Goal: Information Seeking & Learning: Learn about a topic

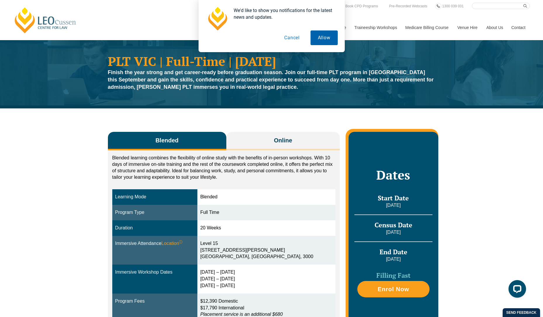
click at [325, 43] on button "Allow" at bounding box center [324, 37] width 27 height 15
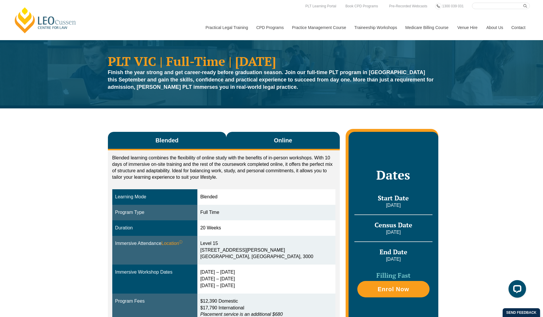
click at [266, 145] on button "Online" at bounding box center [283, 141] width 114 height 18
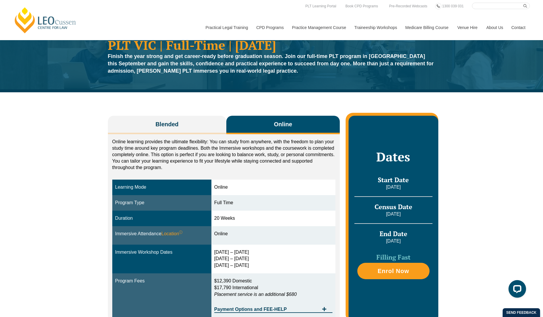
scroll to position [29, 0]
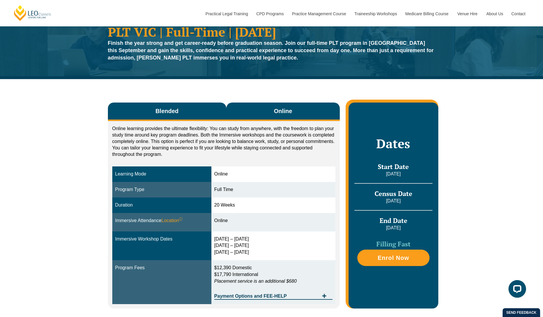
click at [198, 114] on button "Blended" at bounding box center [167, 111] width 119 height 18
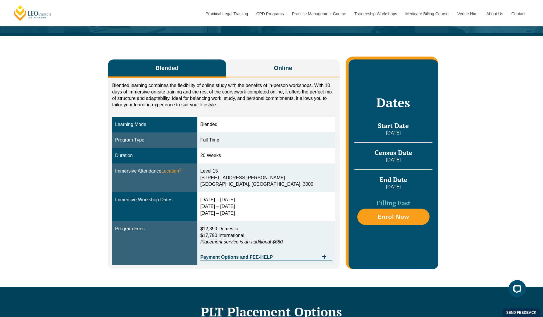
scroll to position [88, 0]
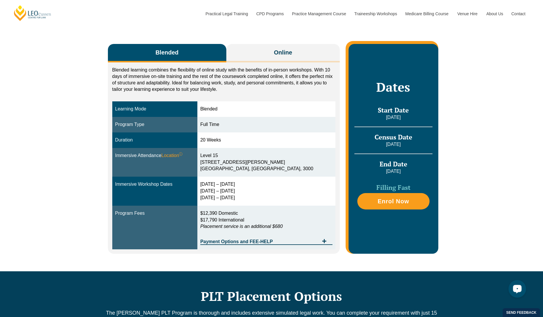
click at [133, 206] on td "Program Fees" at bounding box center [154, 227] width 85 height 44
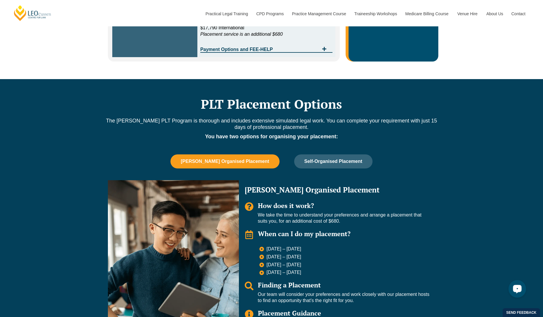
scroll to position [293, 0]
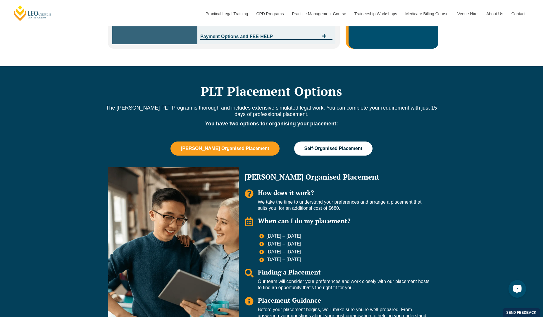
click at [347, 150] on span "Self-Organised Placement" at bounding box center [334, 148] width 58 height 5
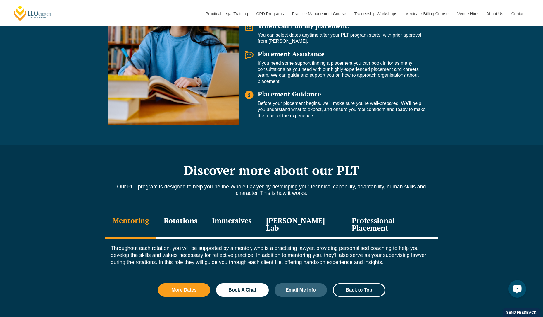
scroll to position [527, 0]
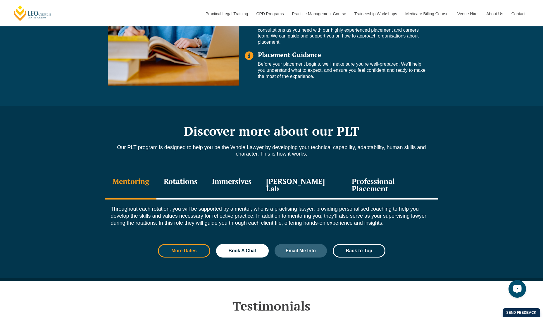
click at [189, 244] on link "More Dates" at bounding box center [184, 250] width 53 height 13
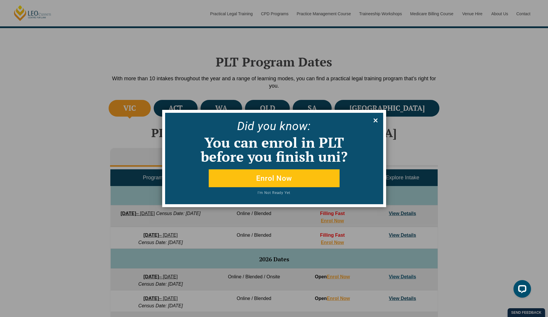
click at [375, 123] on icon at bounding box center [375, 120] width 6 height 6
